Goal: Check status

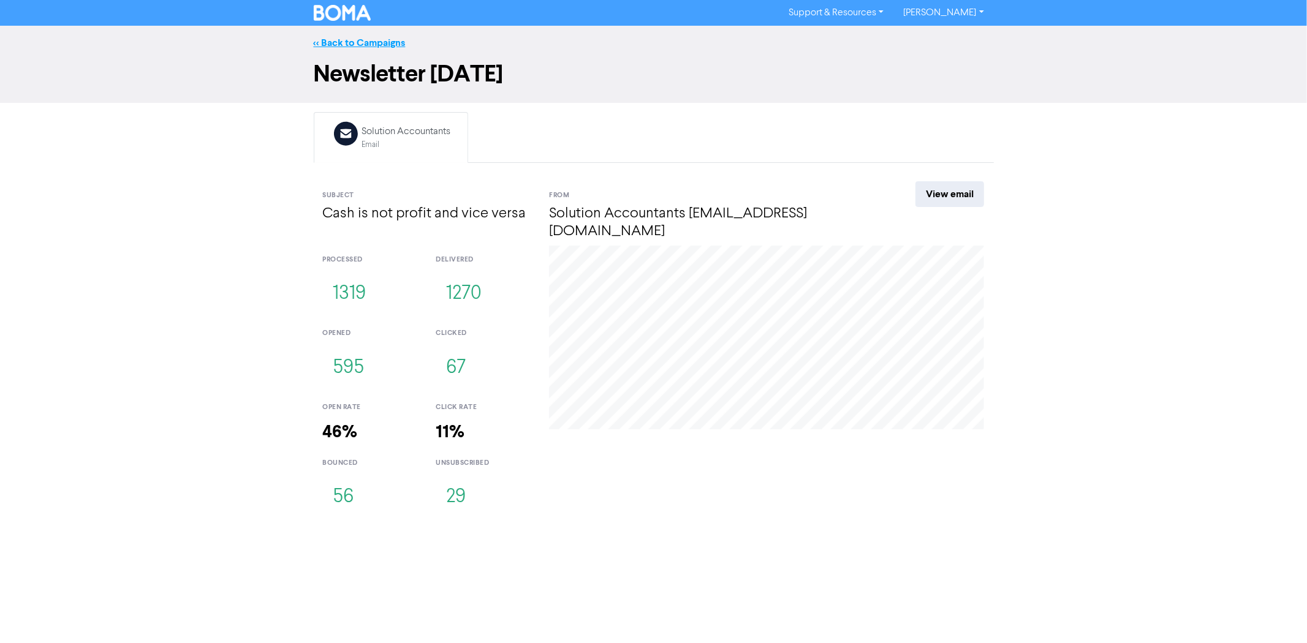
click at [354, 37] on link "<< Back to Campaigns" at bounding box center [360, 43] width 92 height 12
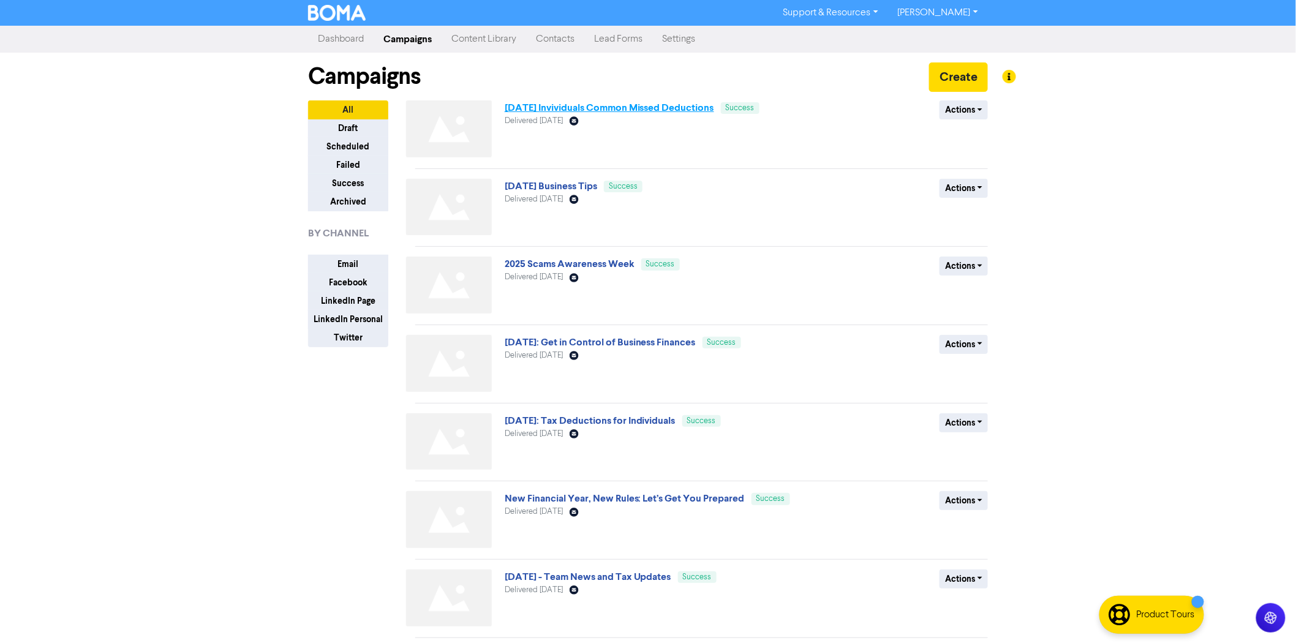
click at [603, 103] on link "[DATE] Invividuals Common Missed Deductions" at bounding box center [610, 108] width 210 height 12
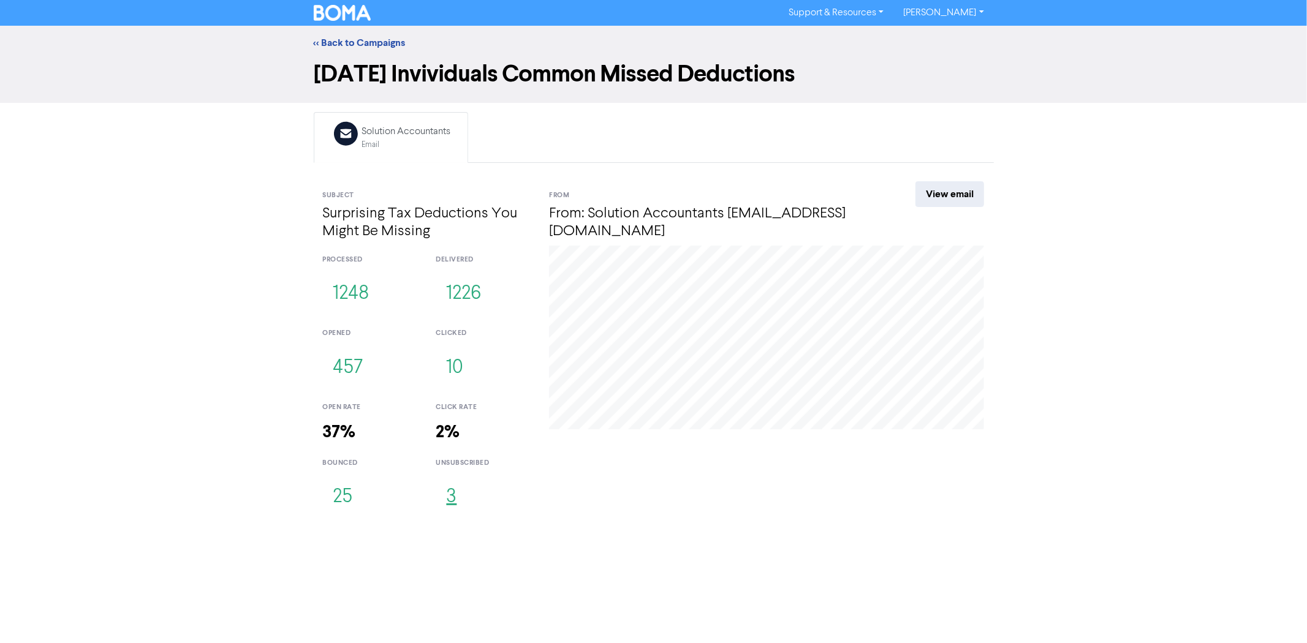
click at [449, 504] on button "3" at bounding box center [451, 497] width 31 height 40
click at [449, 366] on button "10" at bounding box center [455, 368] width 38 height 40
click at [355, 364] on button "457" at bounding box center [348, 368] width 51 height 40
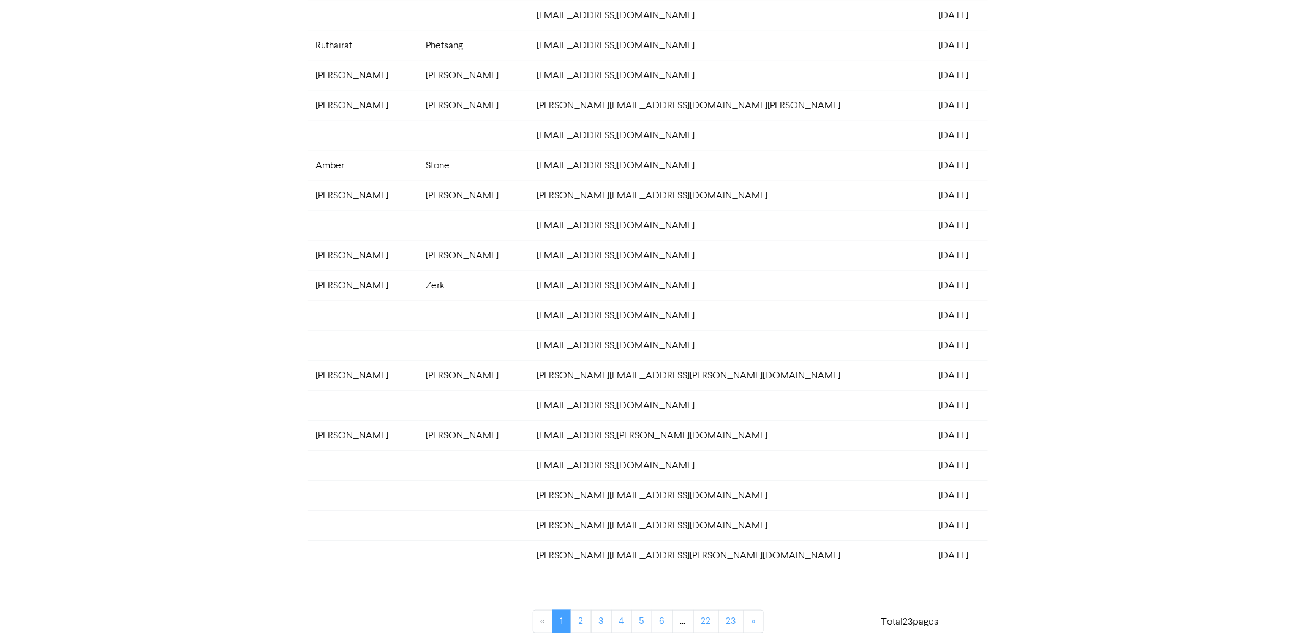
scroll to position [156, 0]
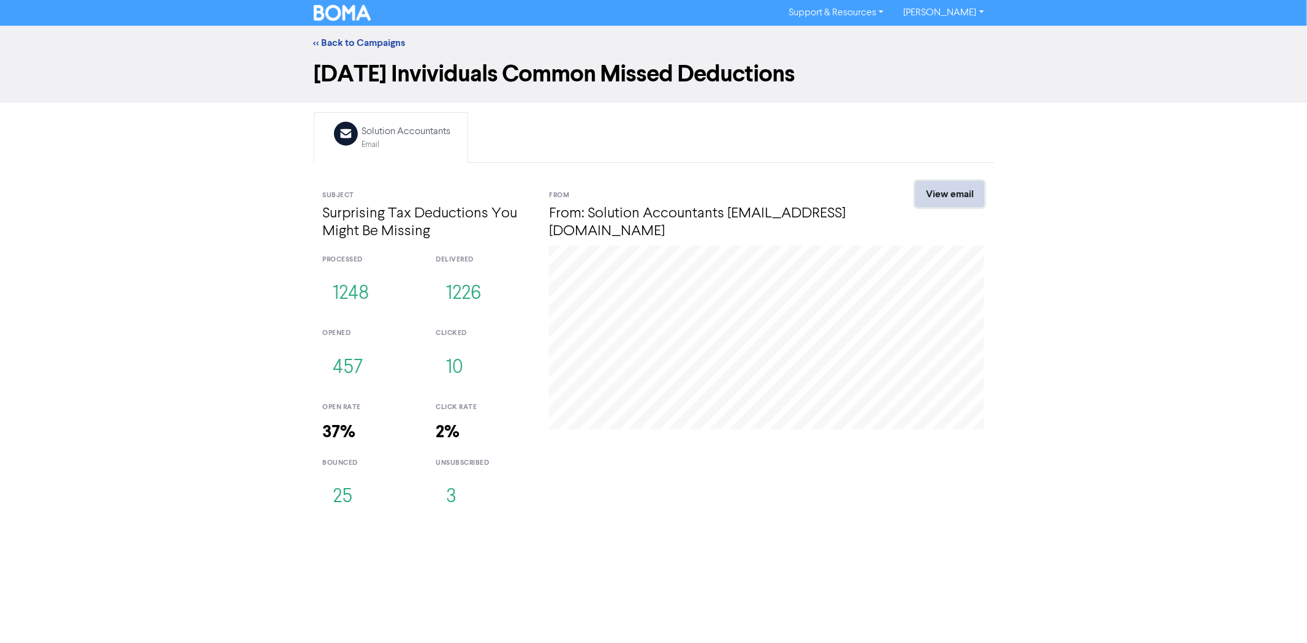
click at [943, 194] on link "View email" at bounding box center [949, 194] width 69 height 26
